Goal: Check status: Check status

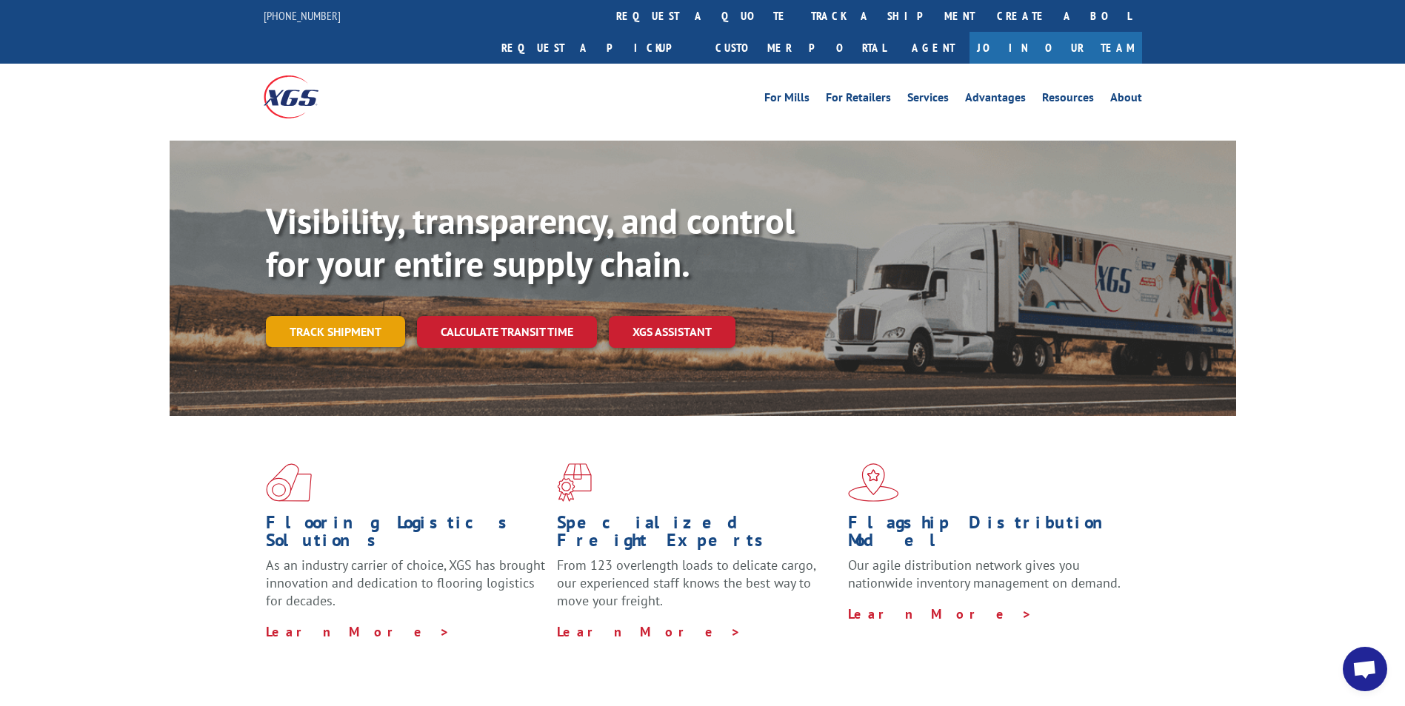
click at [331, 316] on link "Track shipment" at bounding box center [335, 331] width 139 height 31
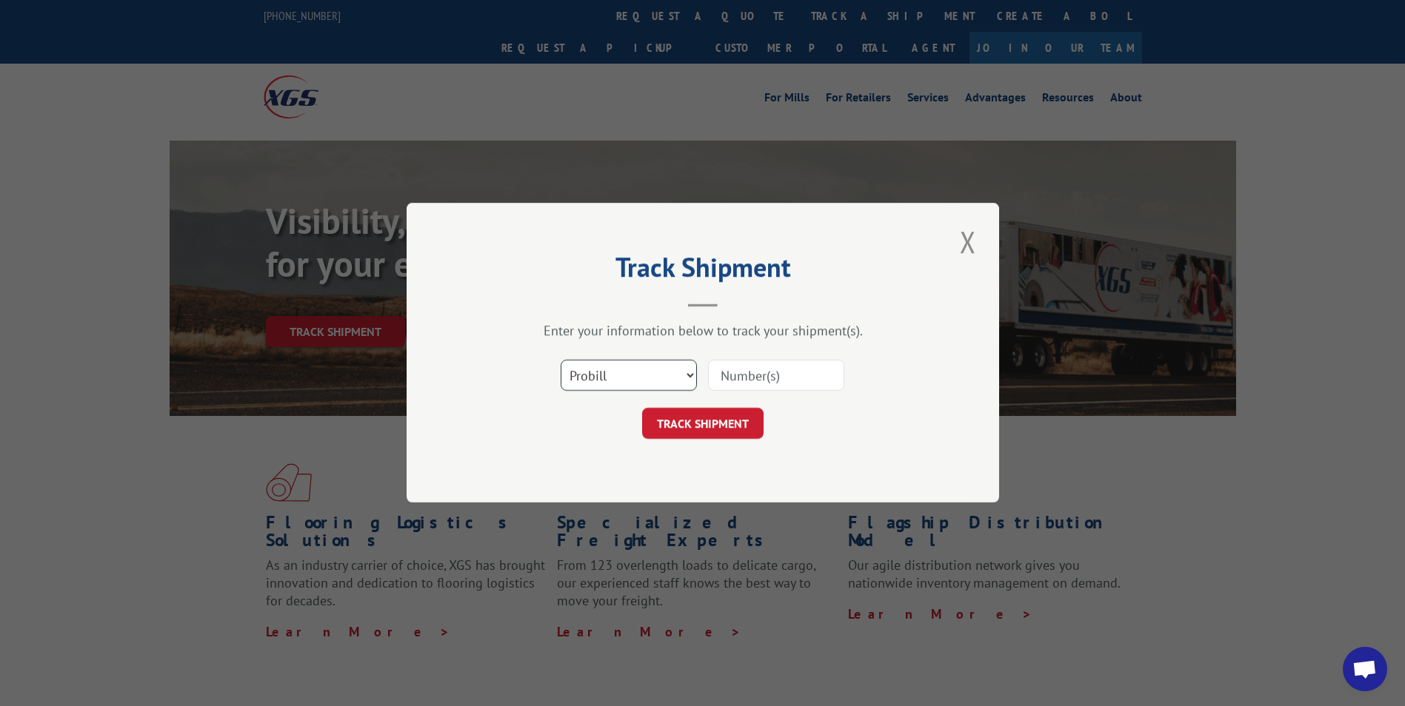
click at [690, 373] on select "Select category... Probill BOL PO" at bounding box center [629, 376] width 136 height 31
select select "bol"
click at [561, 361] on select "Select category... Probill BOL PO" at bounding box center [629, 376] width 136 height 31
click at [806, 378] on input at bounding box center [776, 376] width 136 height 31
type input "54388434"
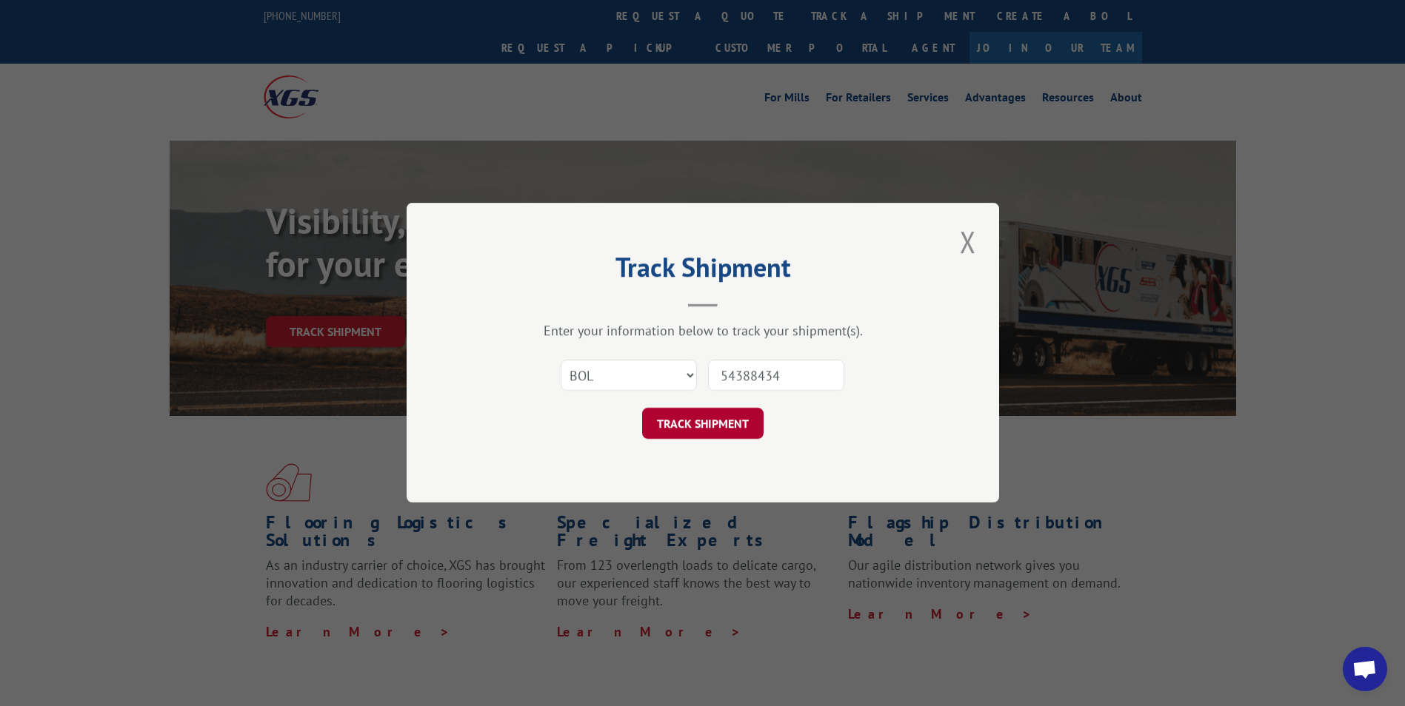
click at [706, 424] on button "TRACK SHIPMENT" at bounding box center [702, 424] width 121 height 31
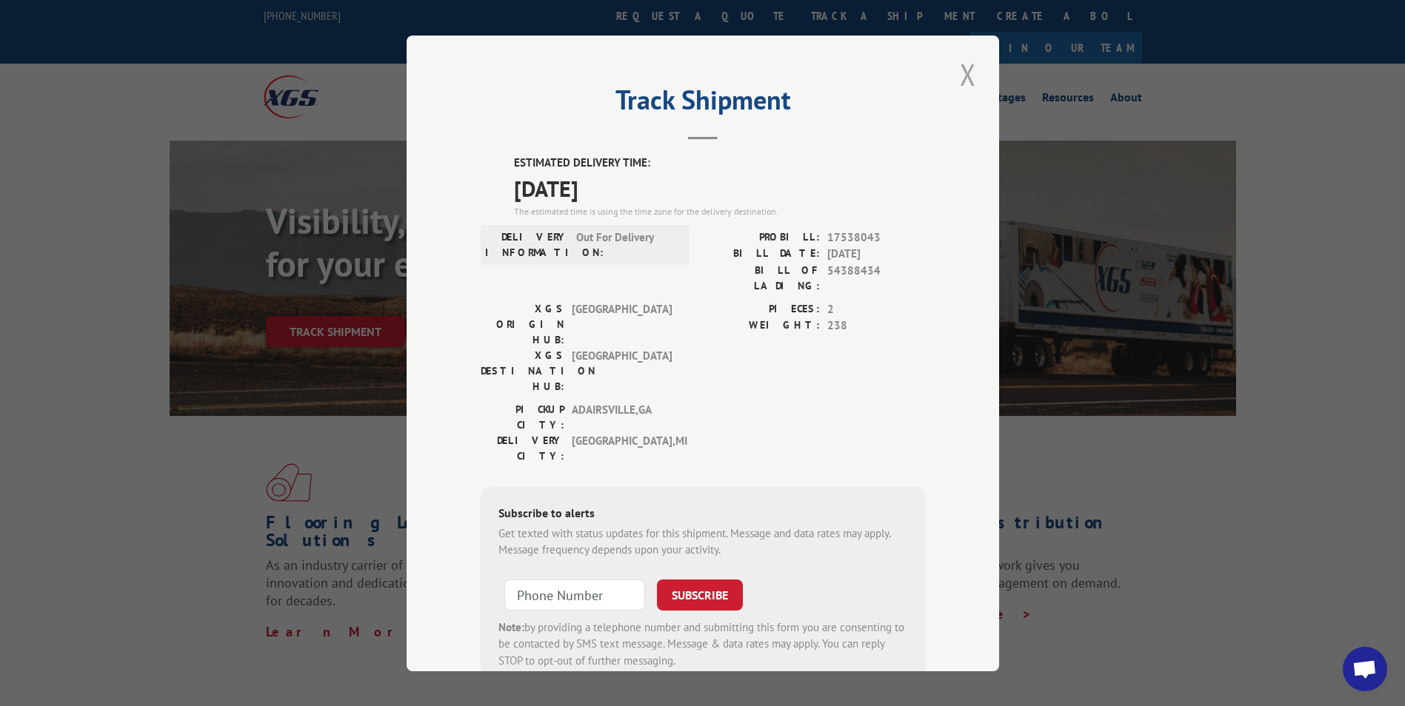
click at [960, 68] on button "Close modal" at bounding box center [967, 74] width 25 height 41
